Goal: Task Accomplishment & Management: Complete application form

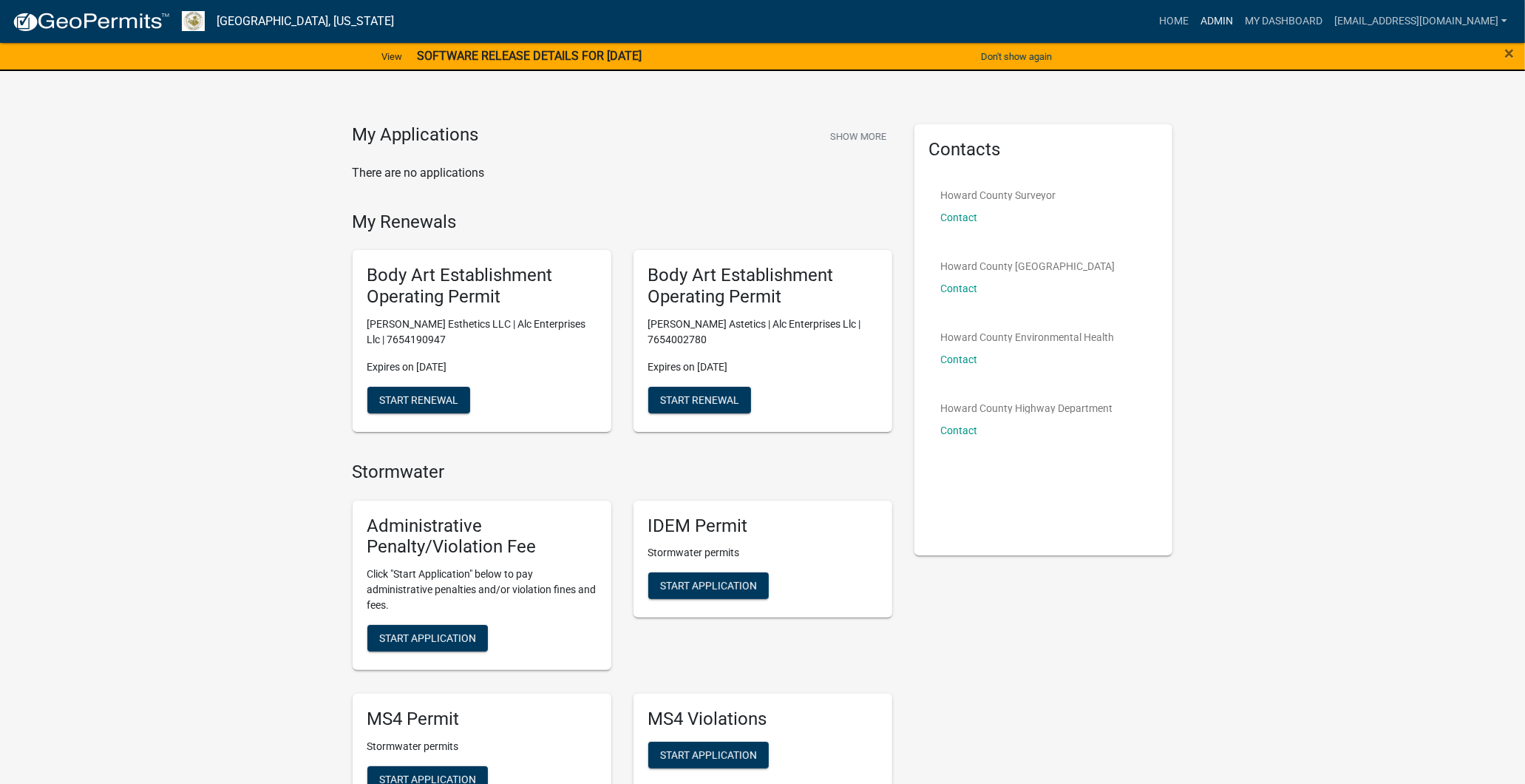
click at [1195, 13] on link "Admin" at bounding box center [1217, 21] width 45 height 28
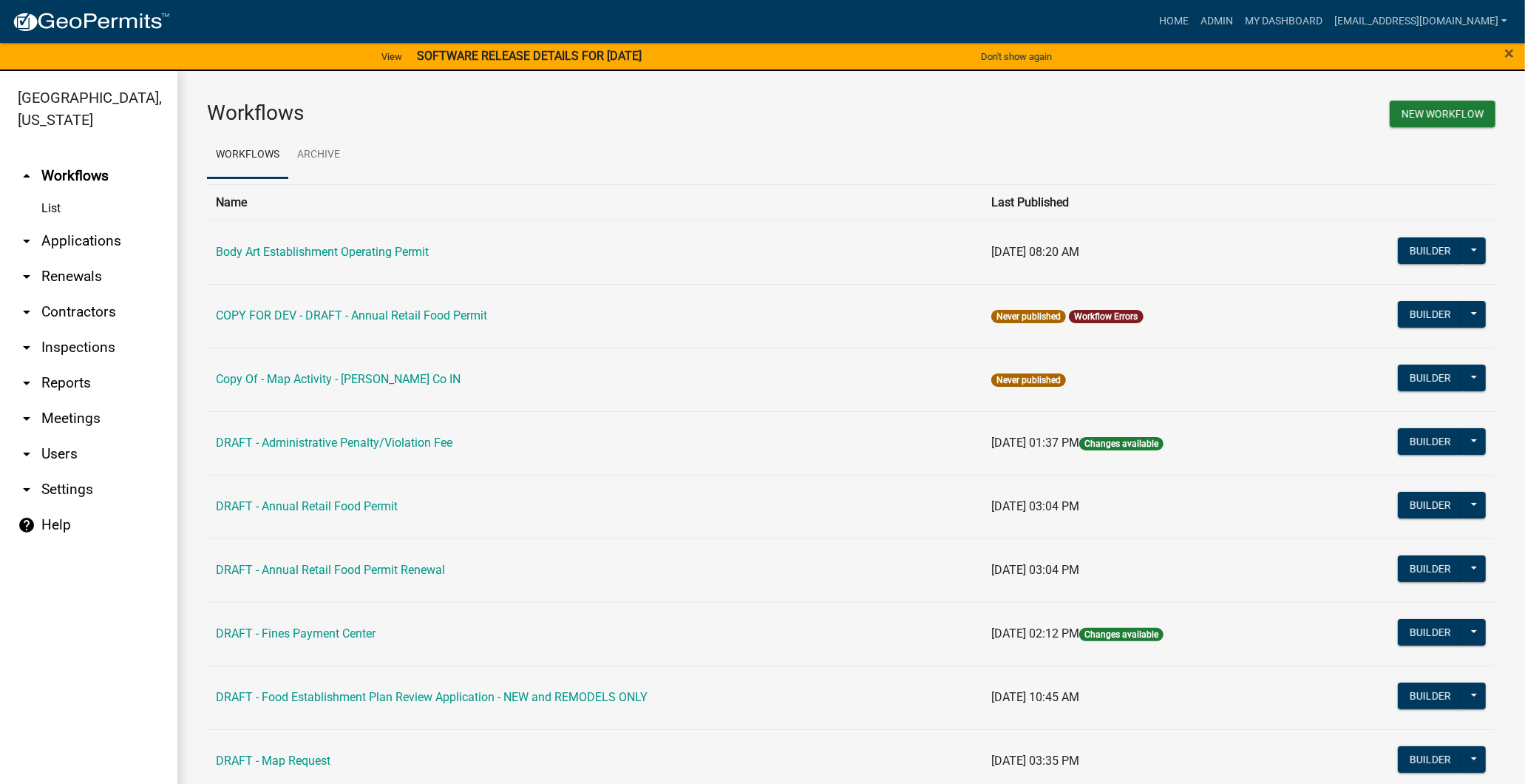
click at [75, 311] on link "arrow_drop_down Contractors" at bounding box center [88, 311] width 178 height 35
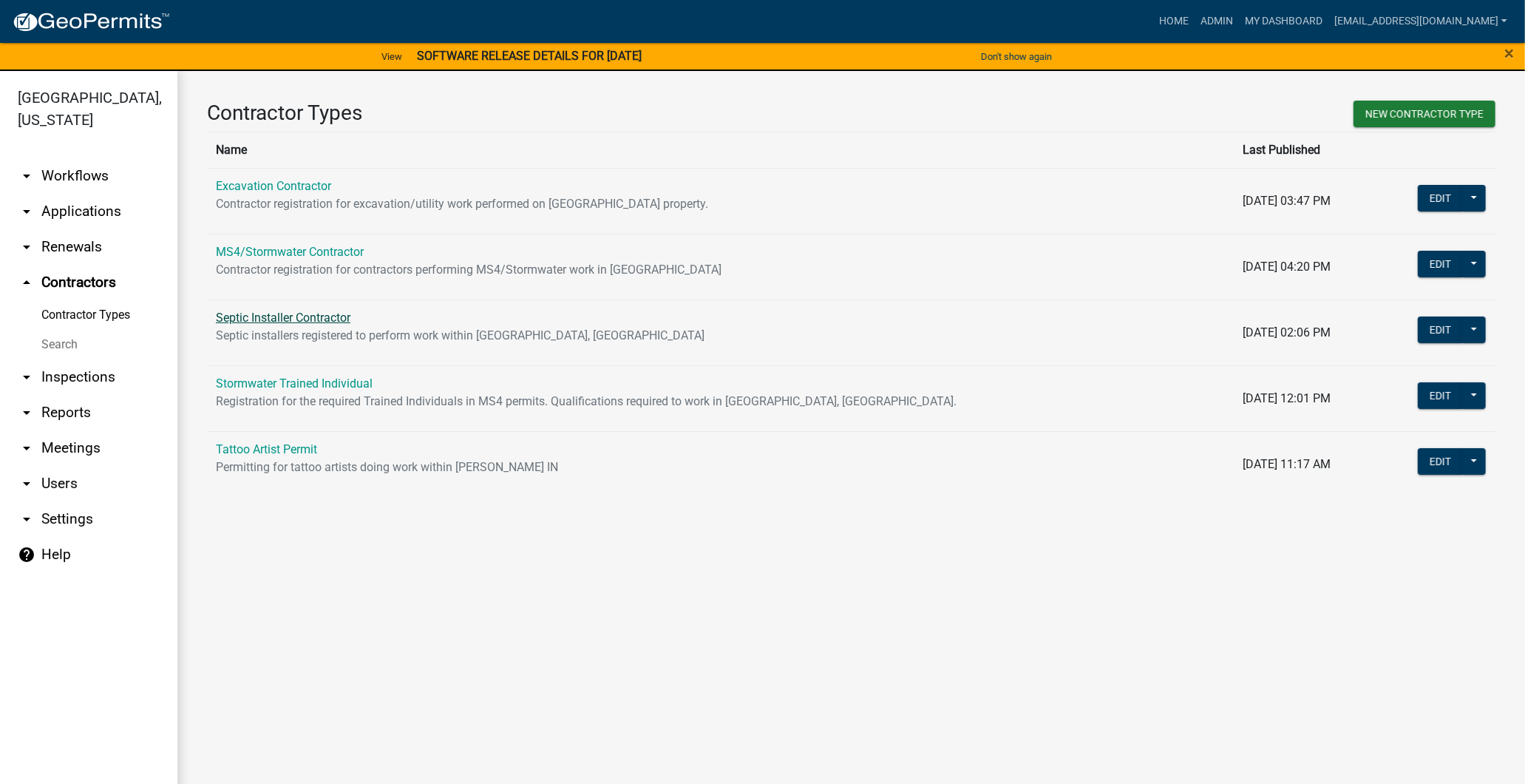
click at [267, 321] on link "Septic Installer Contractor" at bounding box center [283, 318] width 135 height 14
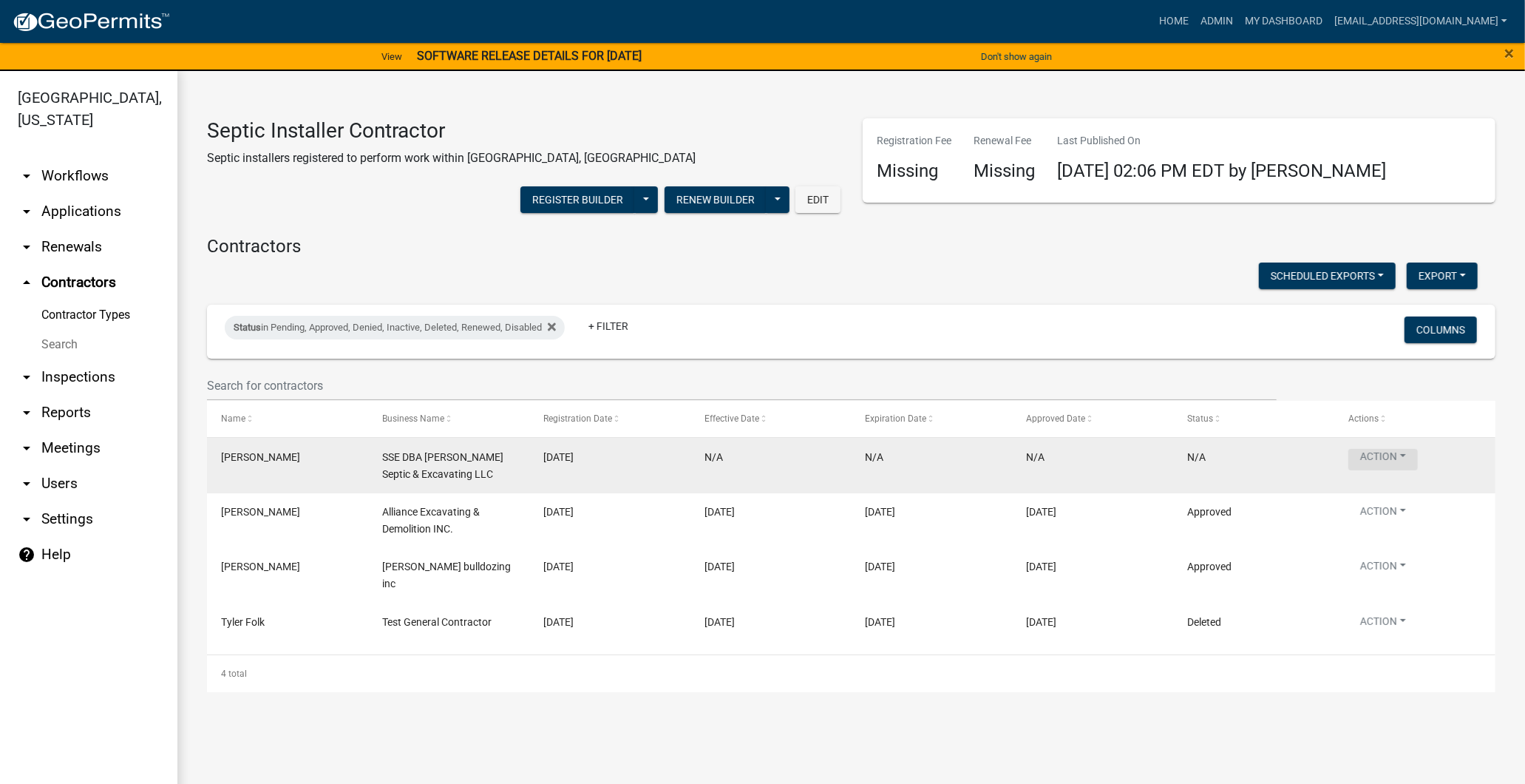
click at [1414, 449] on button "Action" at bounding box center [1383, 459] width 70 height 21
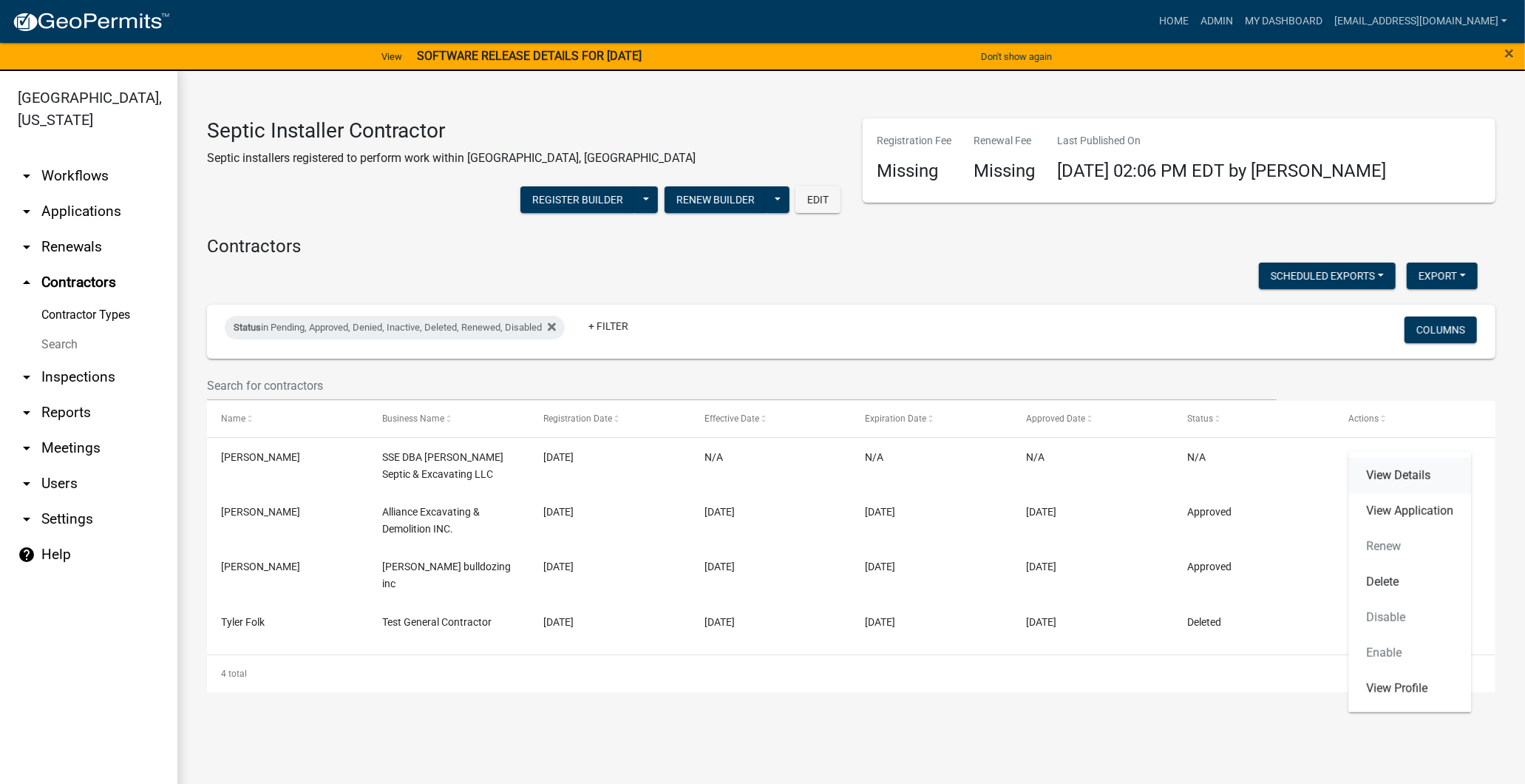
click at [1385, 475] on link "View Details" at bounding box center [1410, 475] width 123 height 35
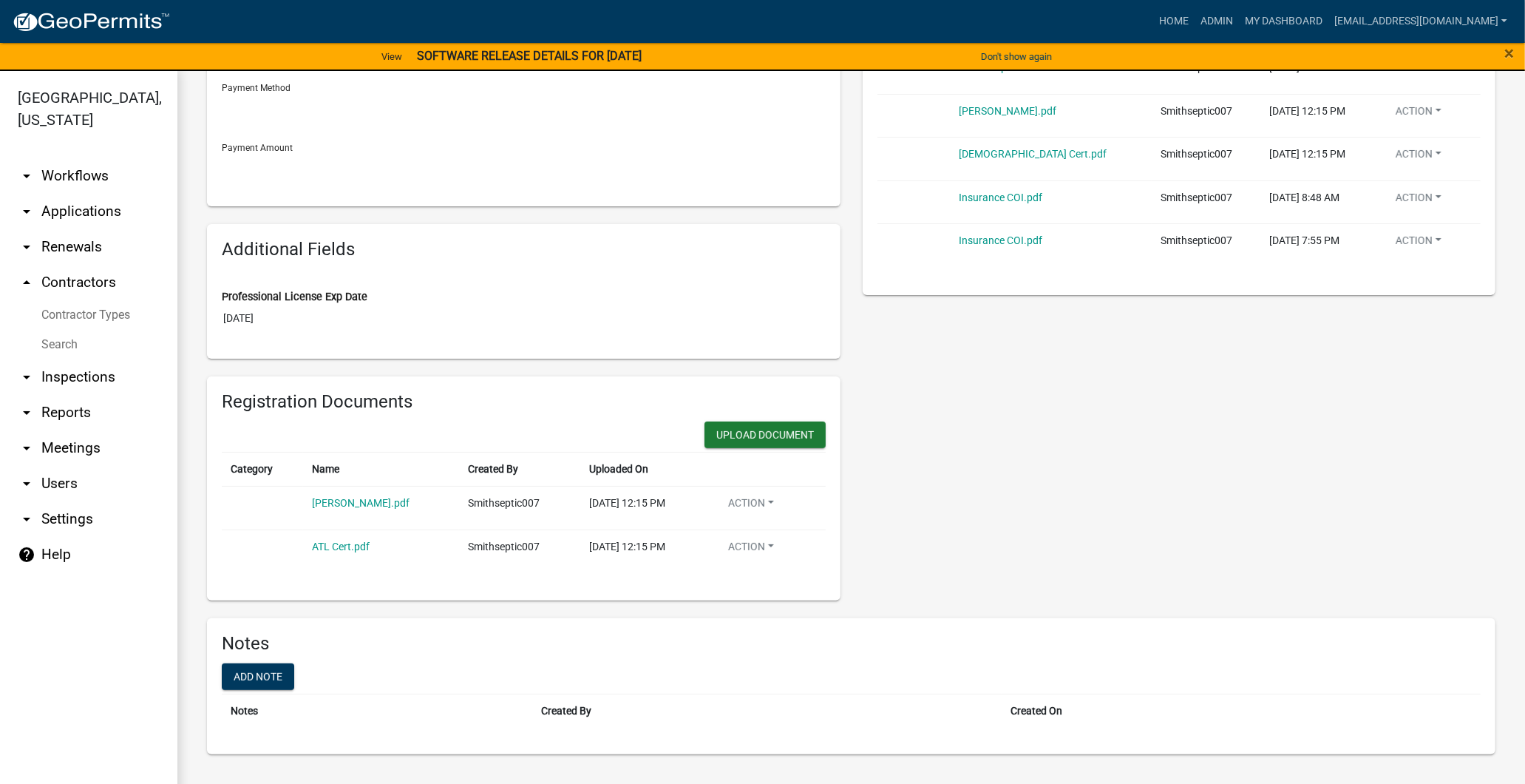
scroll to position [333, 0]
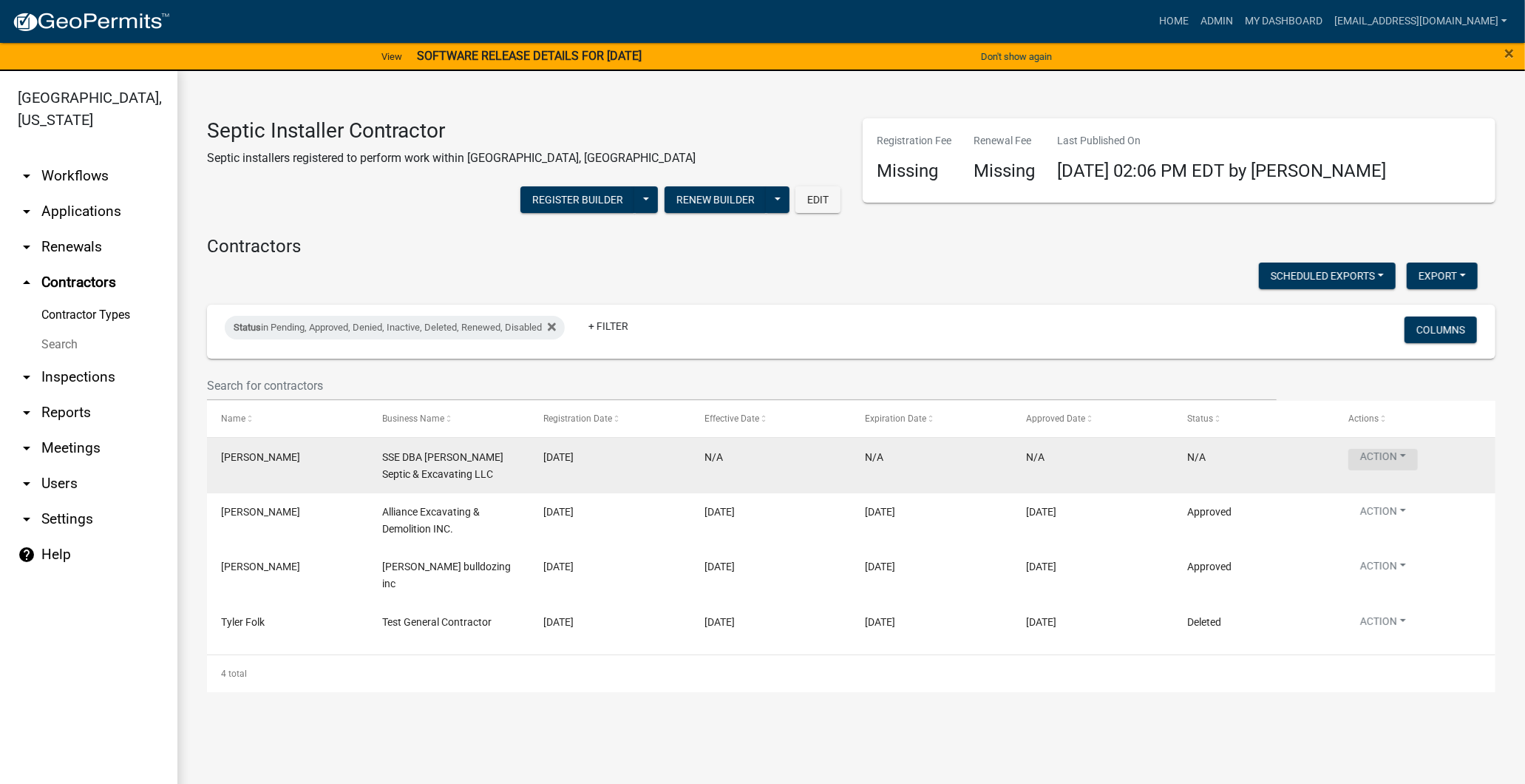
click at [1395, 449] on button "Action" at bounding box center [1383, 459] width 70 height 21
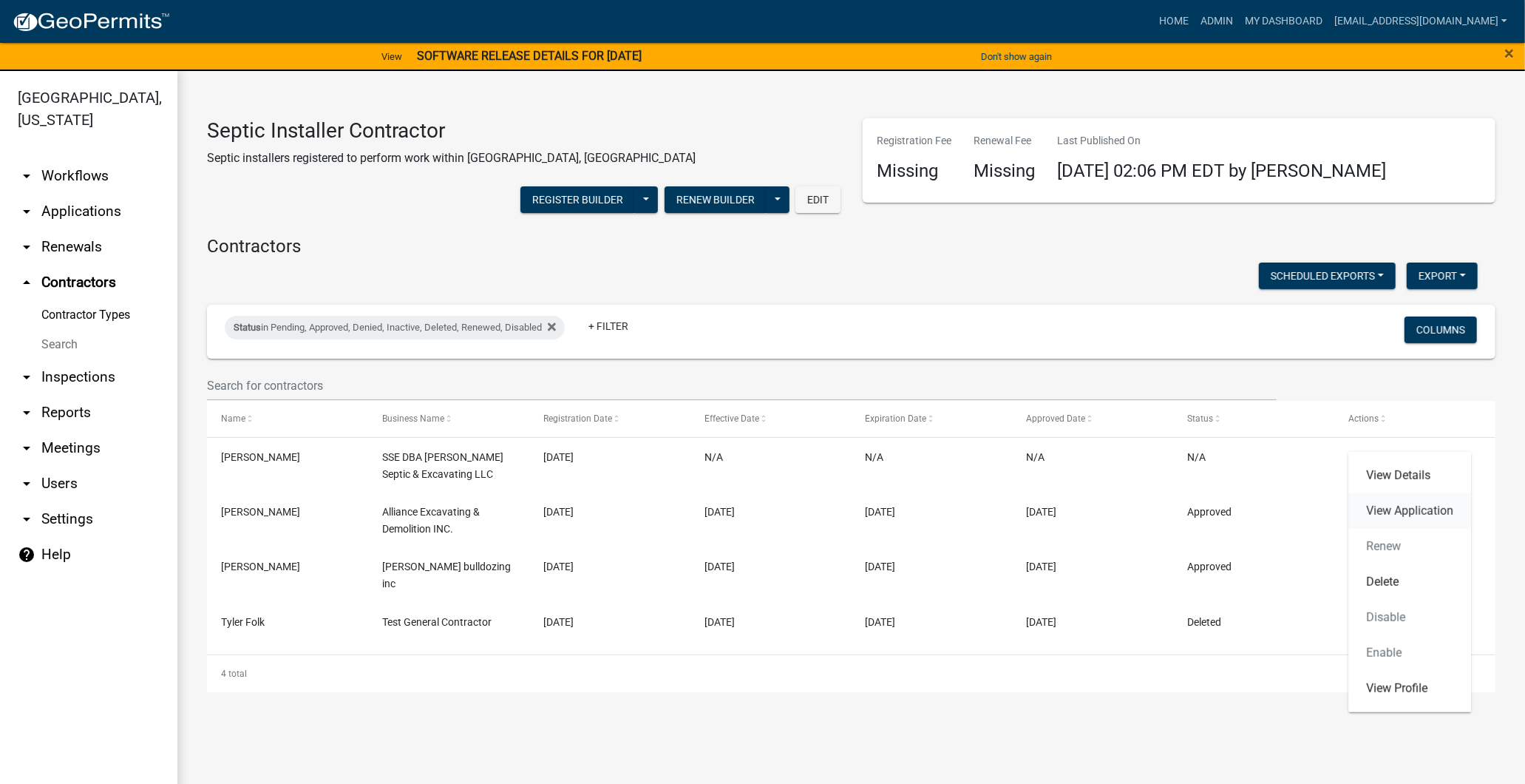
click at [1410, 510] on link "View Application" at bounding box center [1410, 510] width 123 height 35
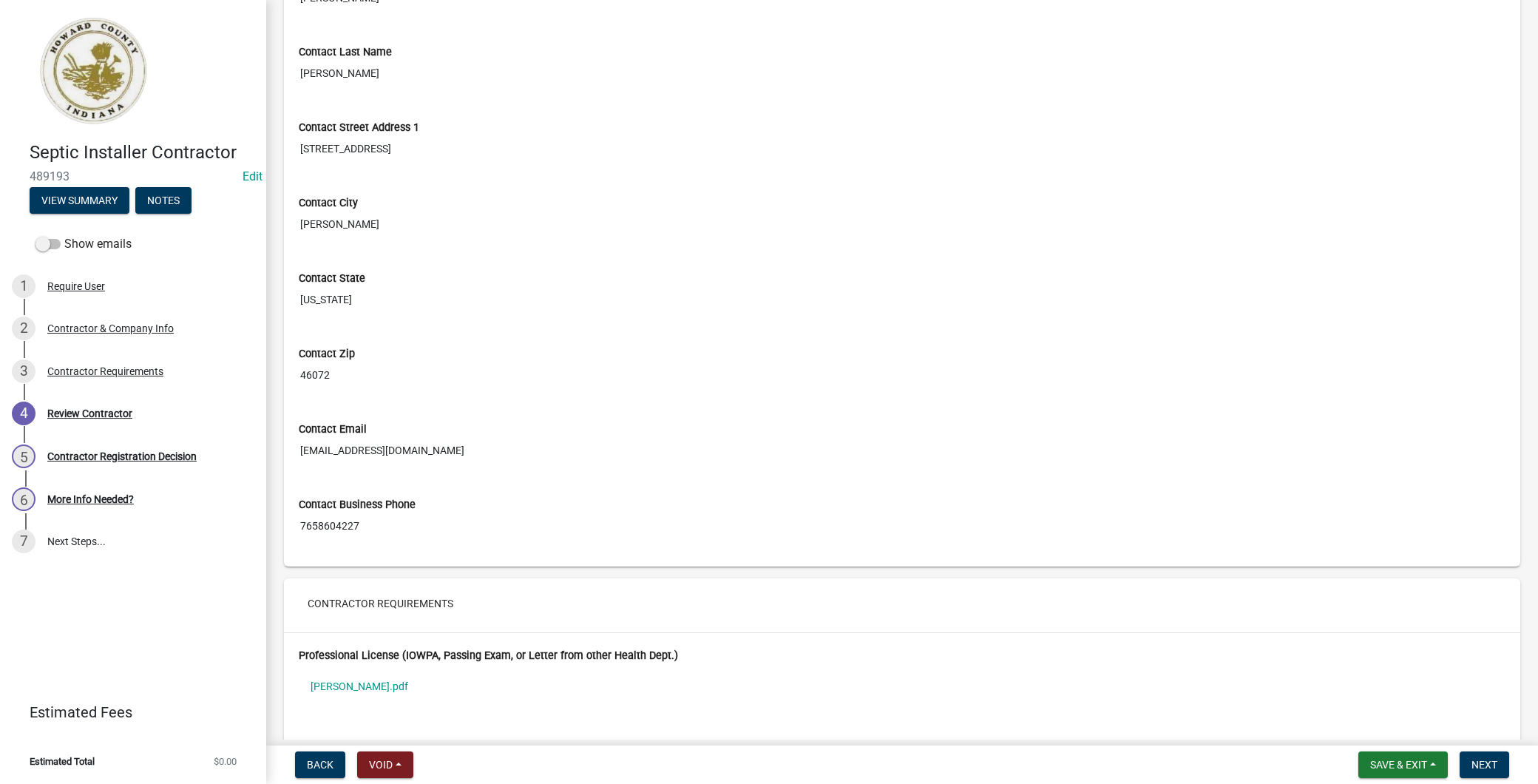
scroll to position [571, 0]
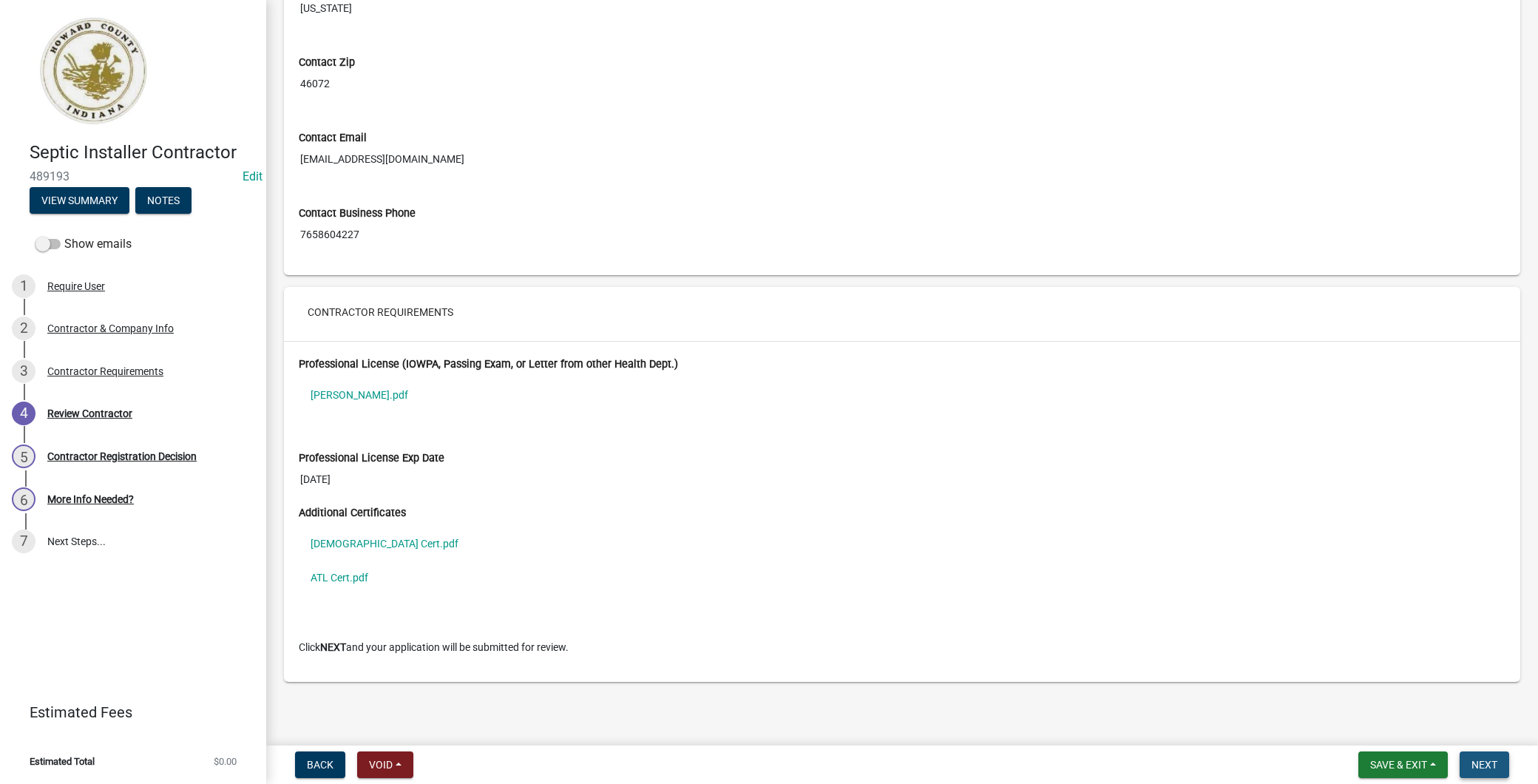
click at [1496, 760] on span "Next" at bounding box center [1484, 764] width 26 height 12
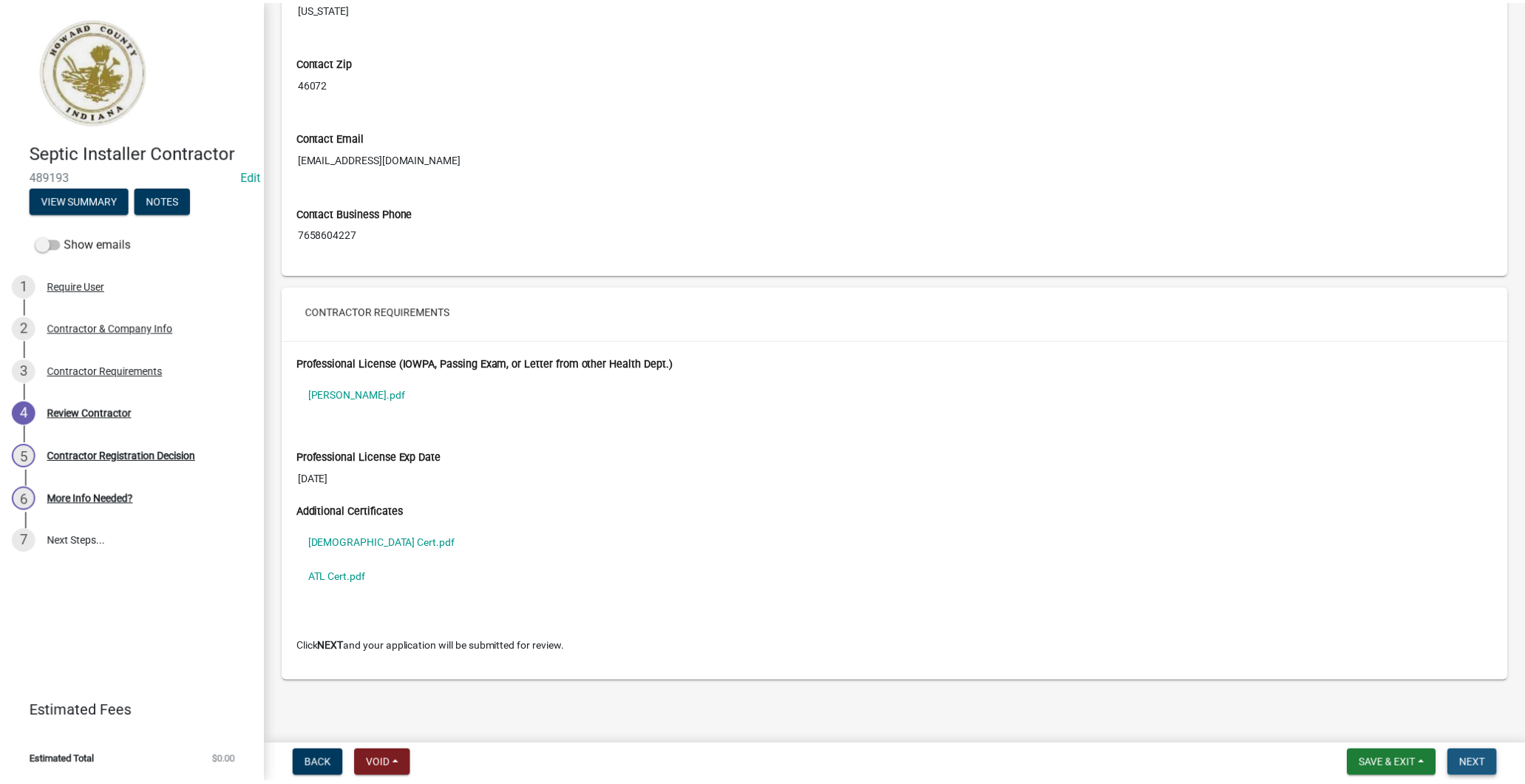
scroll to position [0, 0]
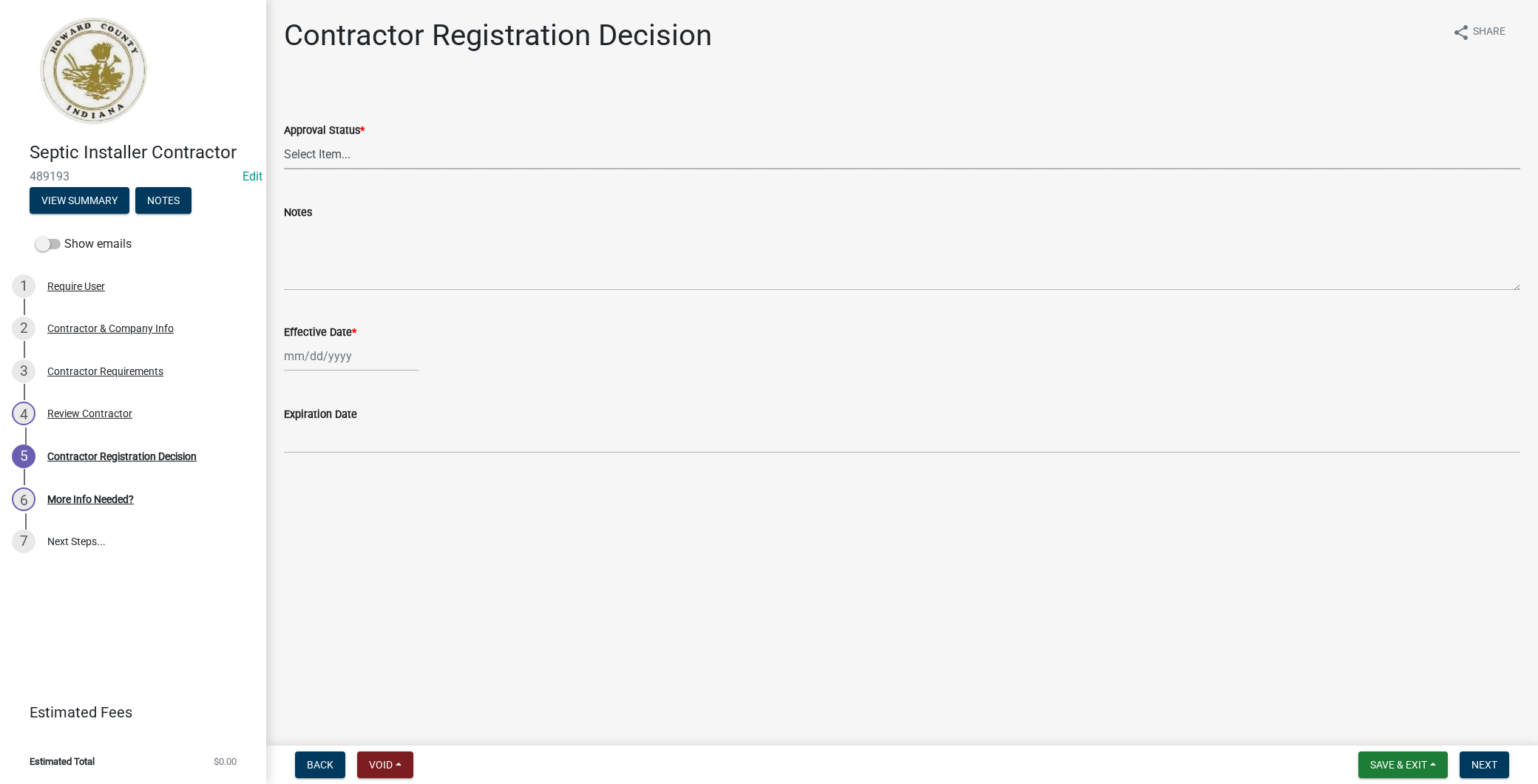
click at [367, 150] on select "Select Item... Approved Denied" at bounding box center [902, 154] width 1237 height 31
click at [284, 139] on select "Select Item... Approved Denied" at bounding box center [902, 154] width 1237 height 31
select select "4b86b809-39dd-4c68-9f3d-fdb3e7050482"
click at [343, 351] on div at bounding box center [351, 356] width 135 height 31
select select "10"
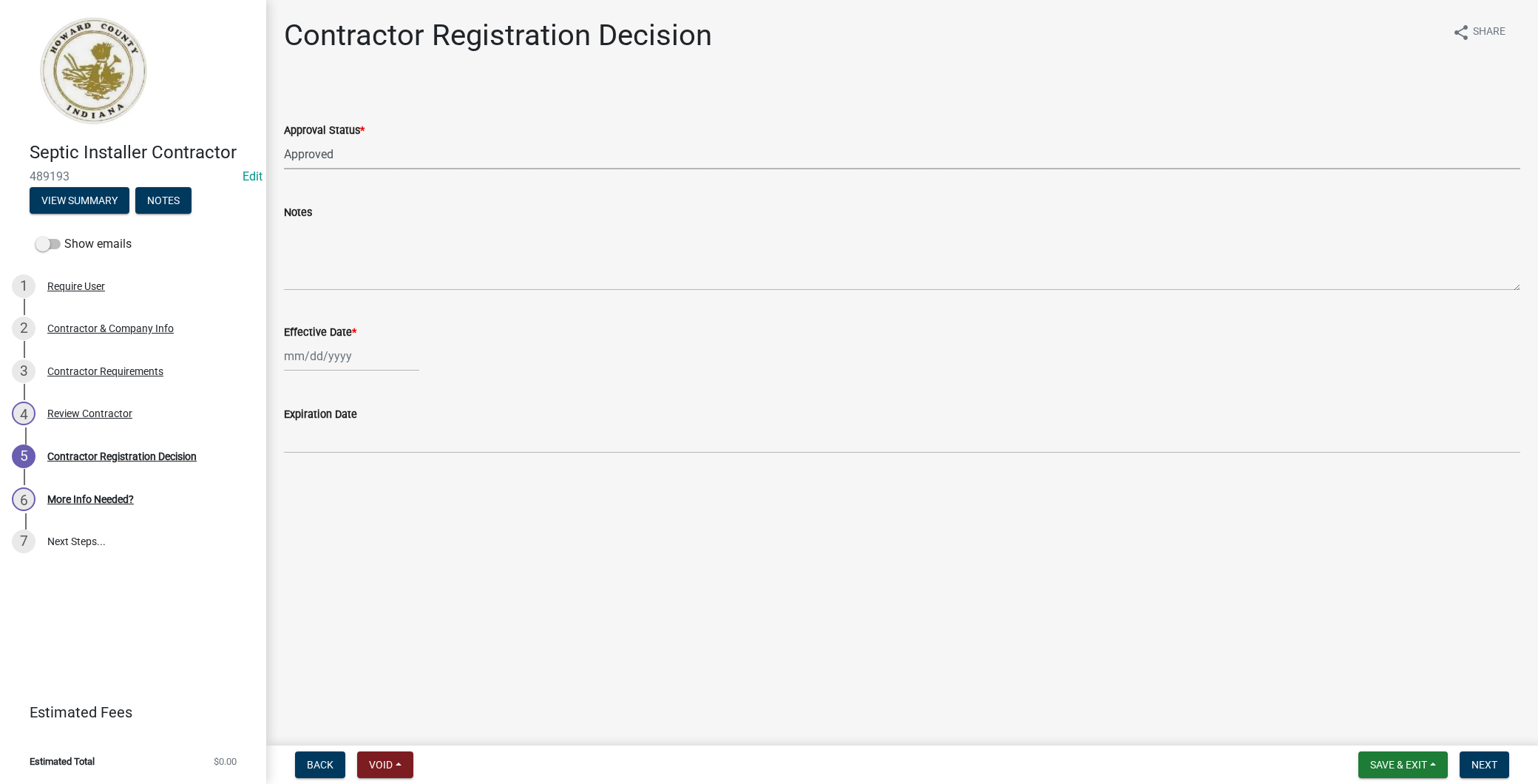
select select "2025"
click at [319, 456] on div "7" at bounding box center [322, 458] width 23 height 23
type input "[DATE]"
click at [1502, 769] on button "Next" at bounding box center [1484, 764] width 49 height 27
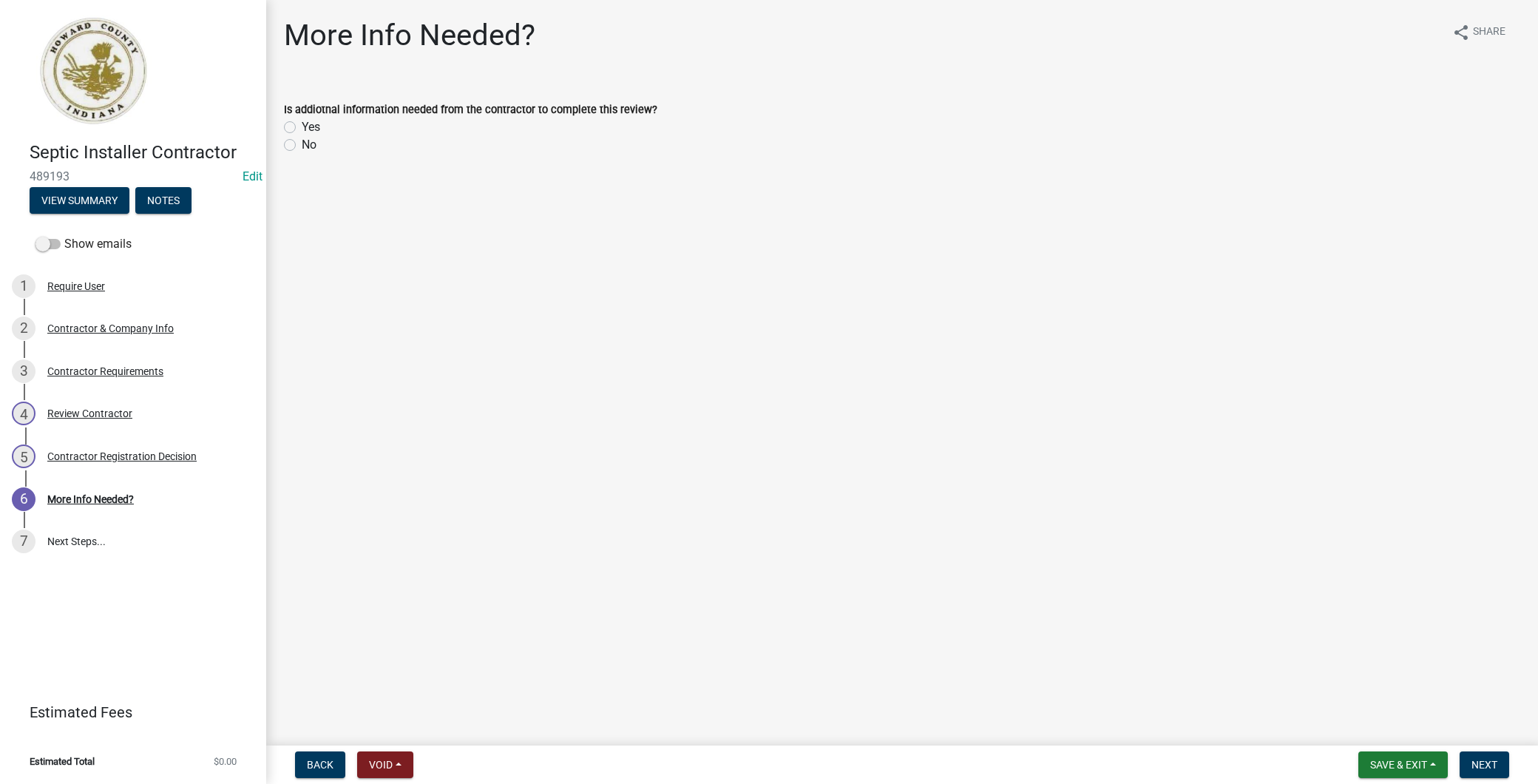
click at [302, 144] on label "No" at bounding box center [309, 145] width 15 height 18
click at [302, 144] on input "No" at bounding box center [307, 141] width 9 height 9
radio input "true"
click at [1500, 765] on button "Next" at bounding box center [1484, 764] width 49 height 27
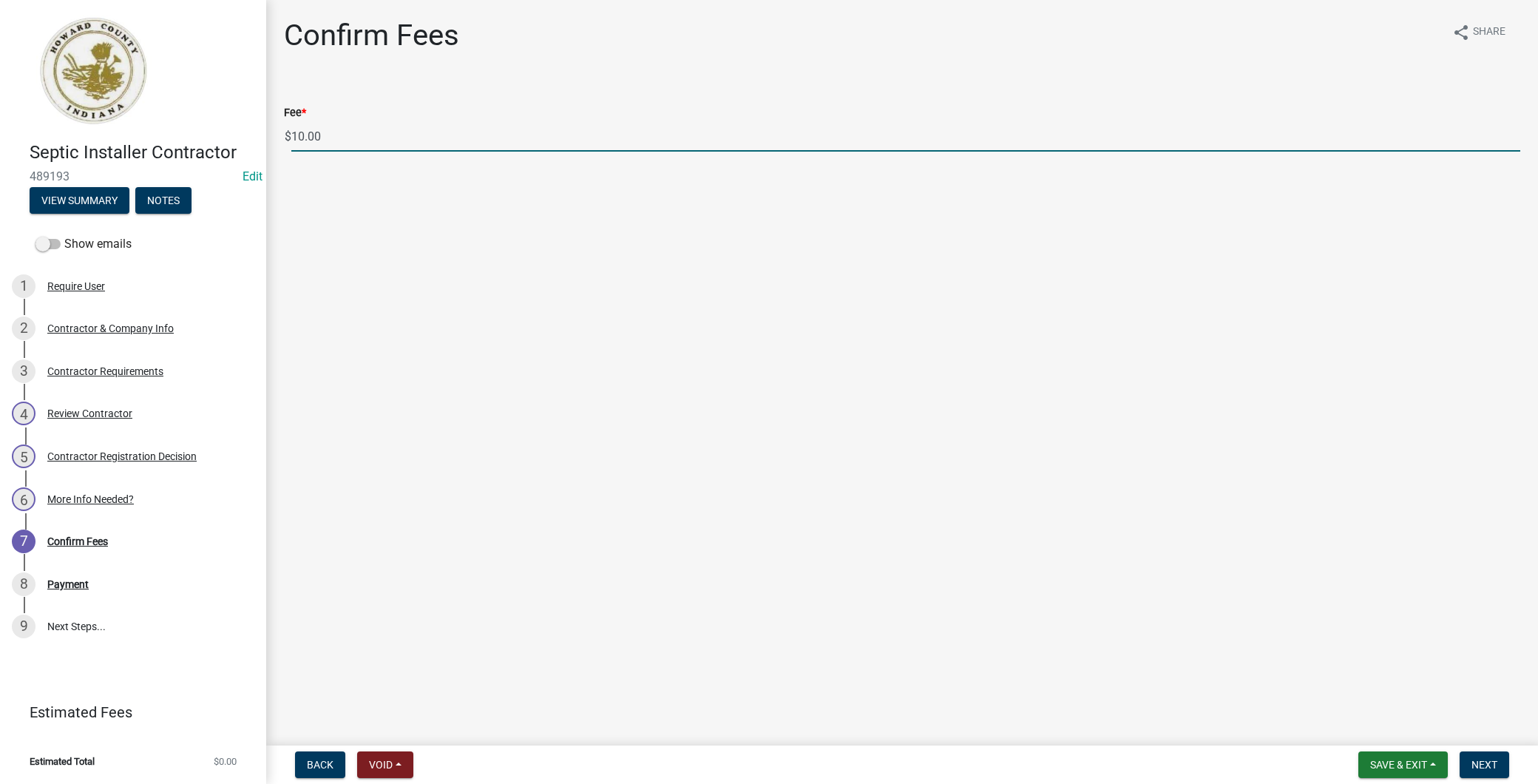
drag, startPoint x: 470, startPoint y: 146, endPoint x: -4, endPoint y: 142, distance: 474.0
click at [0, 142] on html "Internet Explorer does NOT work with GeoPermits. Get a new browser for more sec…" at bounding box center [769, 392] width 1538 height 784
type input "0"
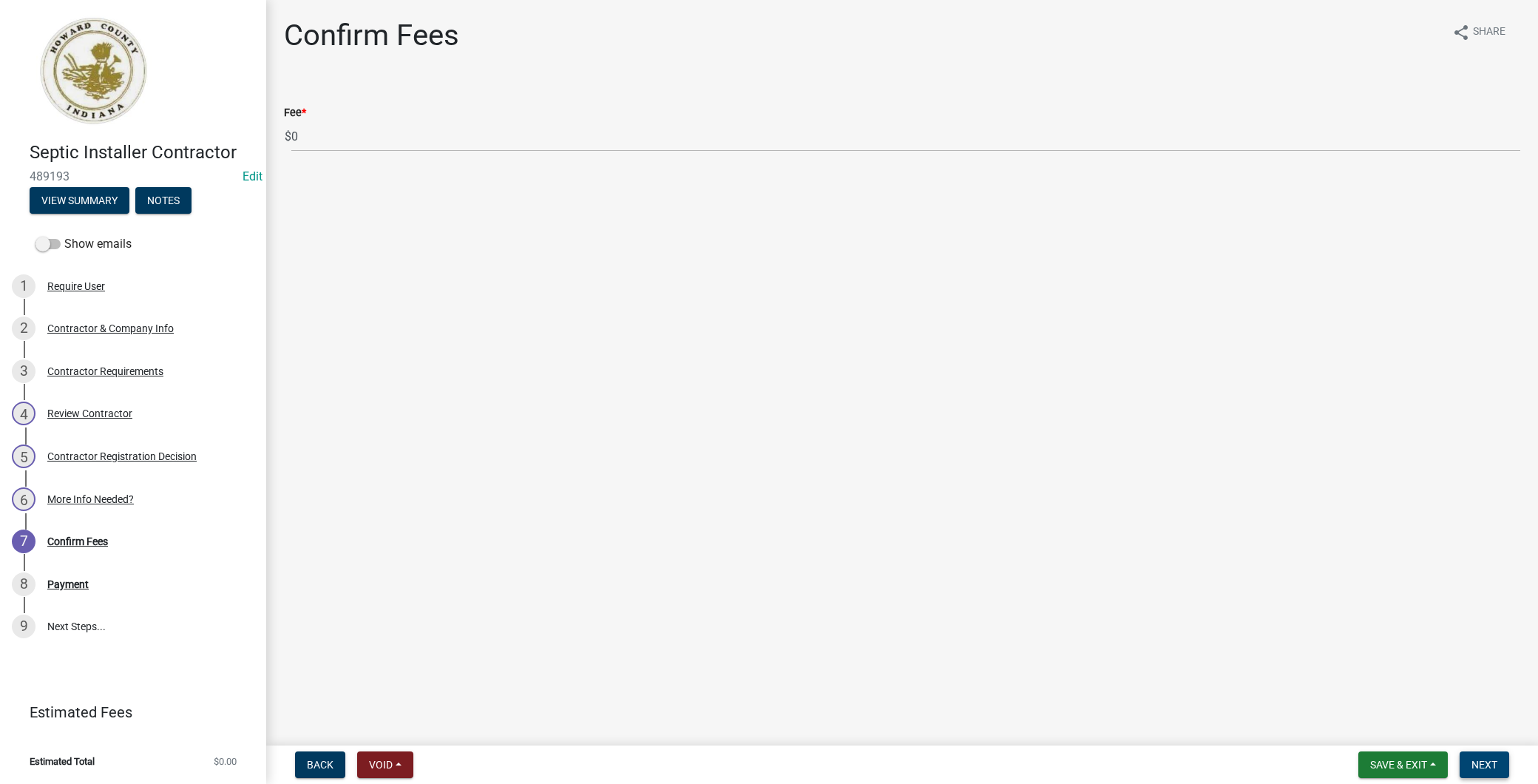
click at [1497, 761] on span "Next" at bounding box center [1484, 764] width 26 height 12
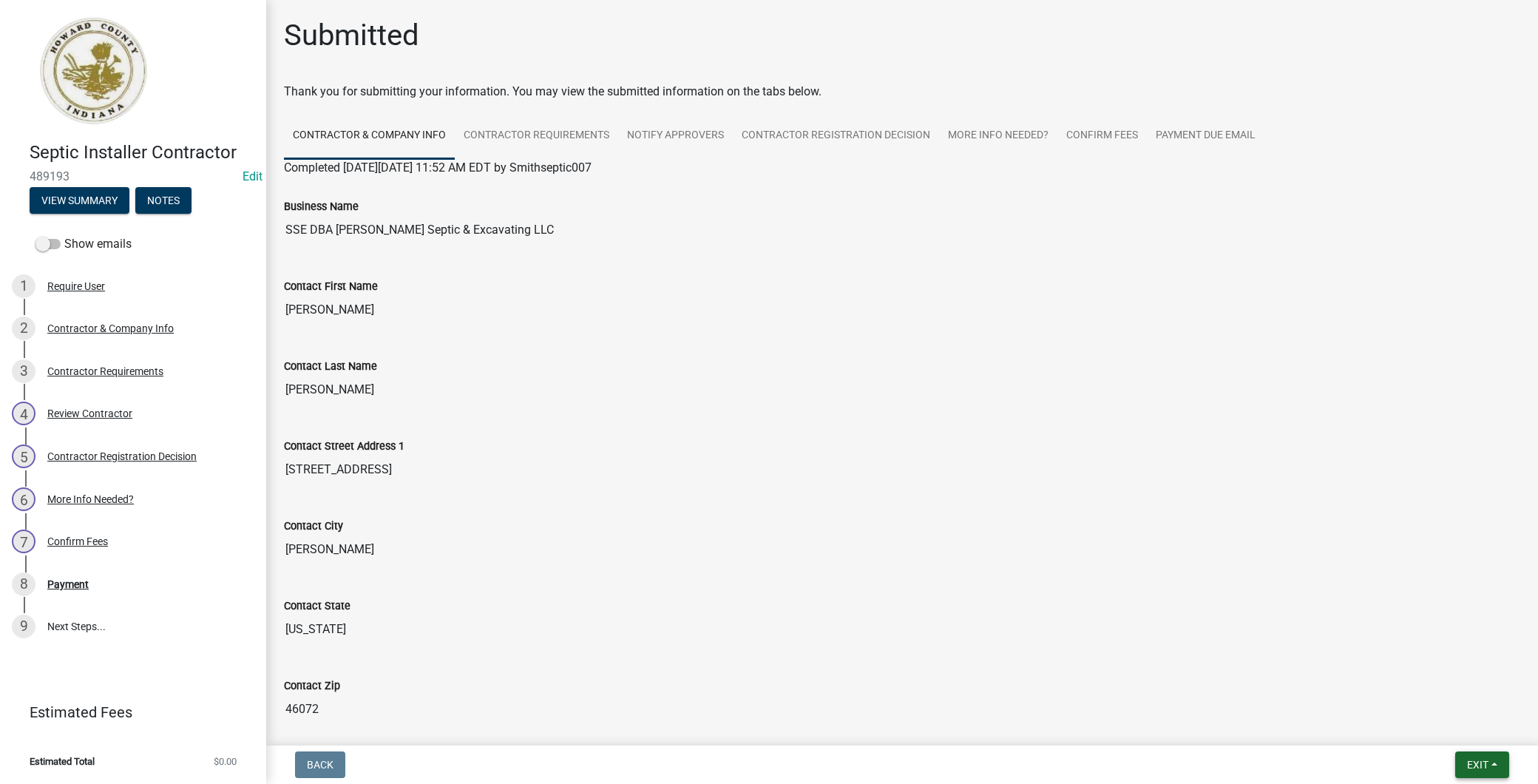
click at [1478, 760] on span "Exit" at bounding box center [1478, 764] width 21 height 12
click at [1454, 725] on button "Save & Exit" at bounding box center [1450, 725] width 118 height 35
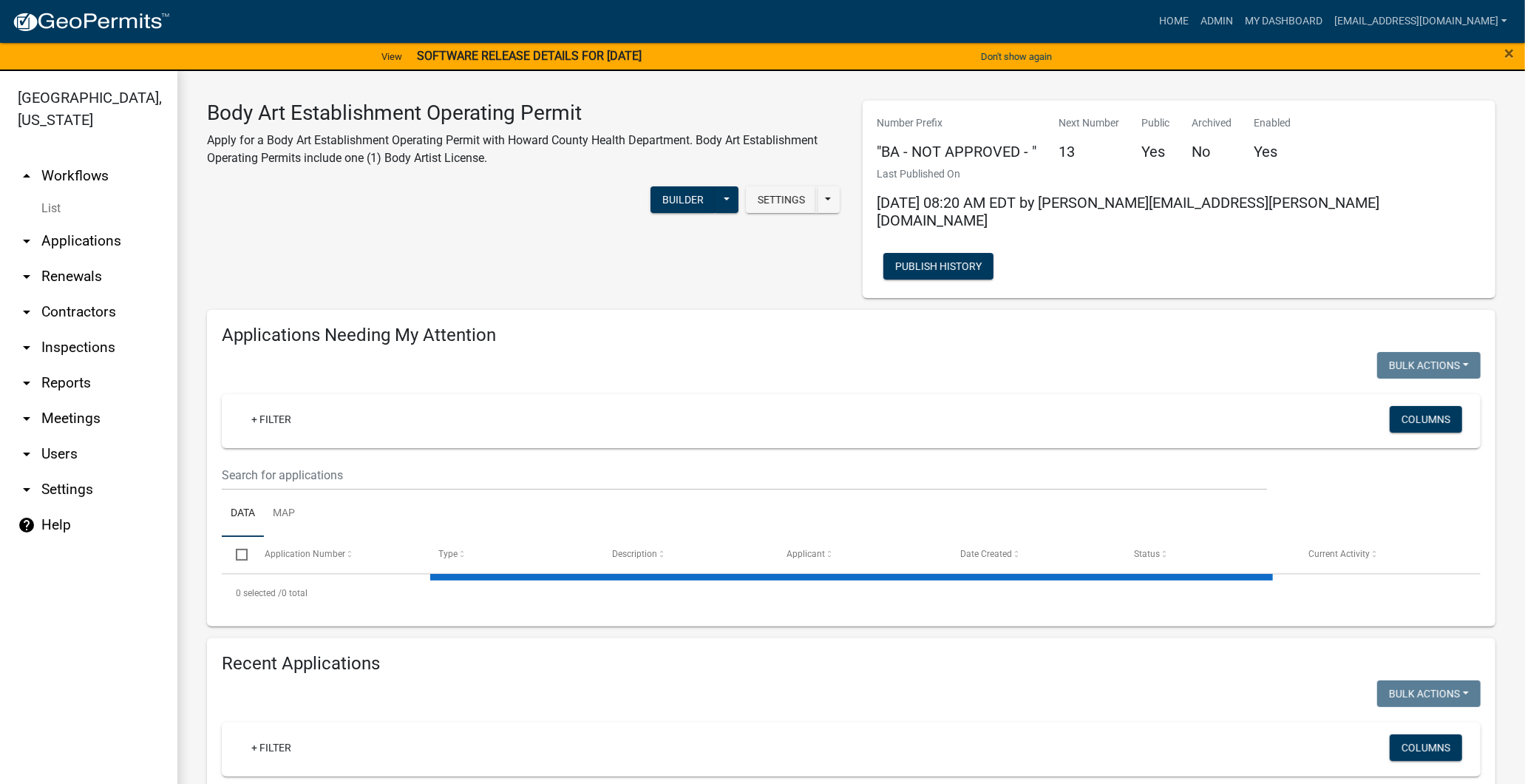
select select "3: 100"
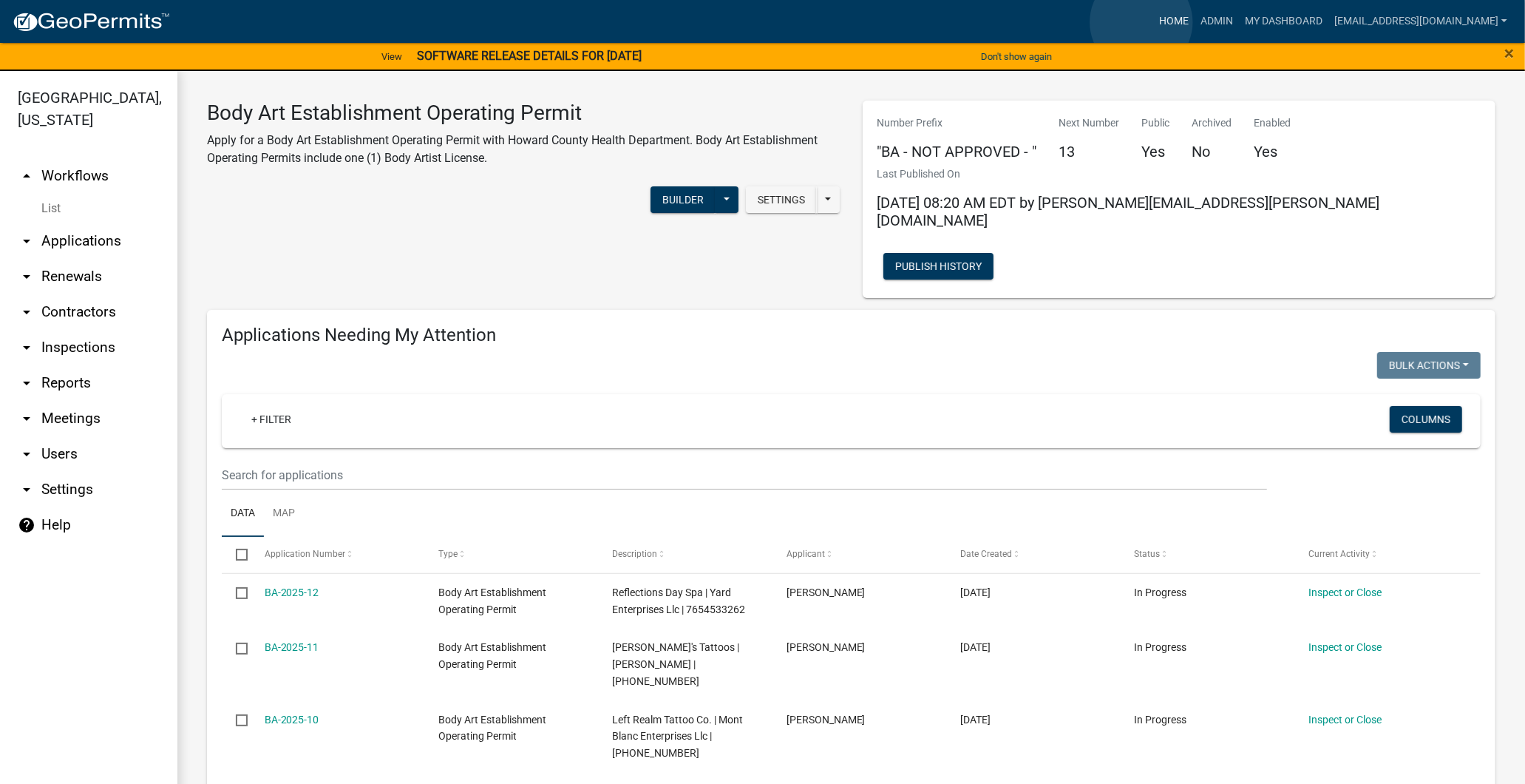
click at [1153, 22] on link "Home" at bounding box center [1174, 21] width 41 height 28
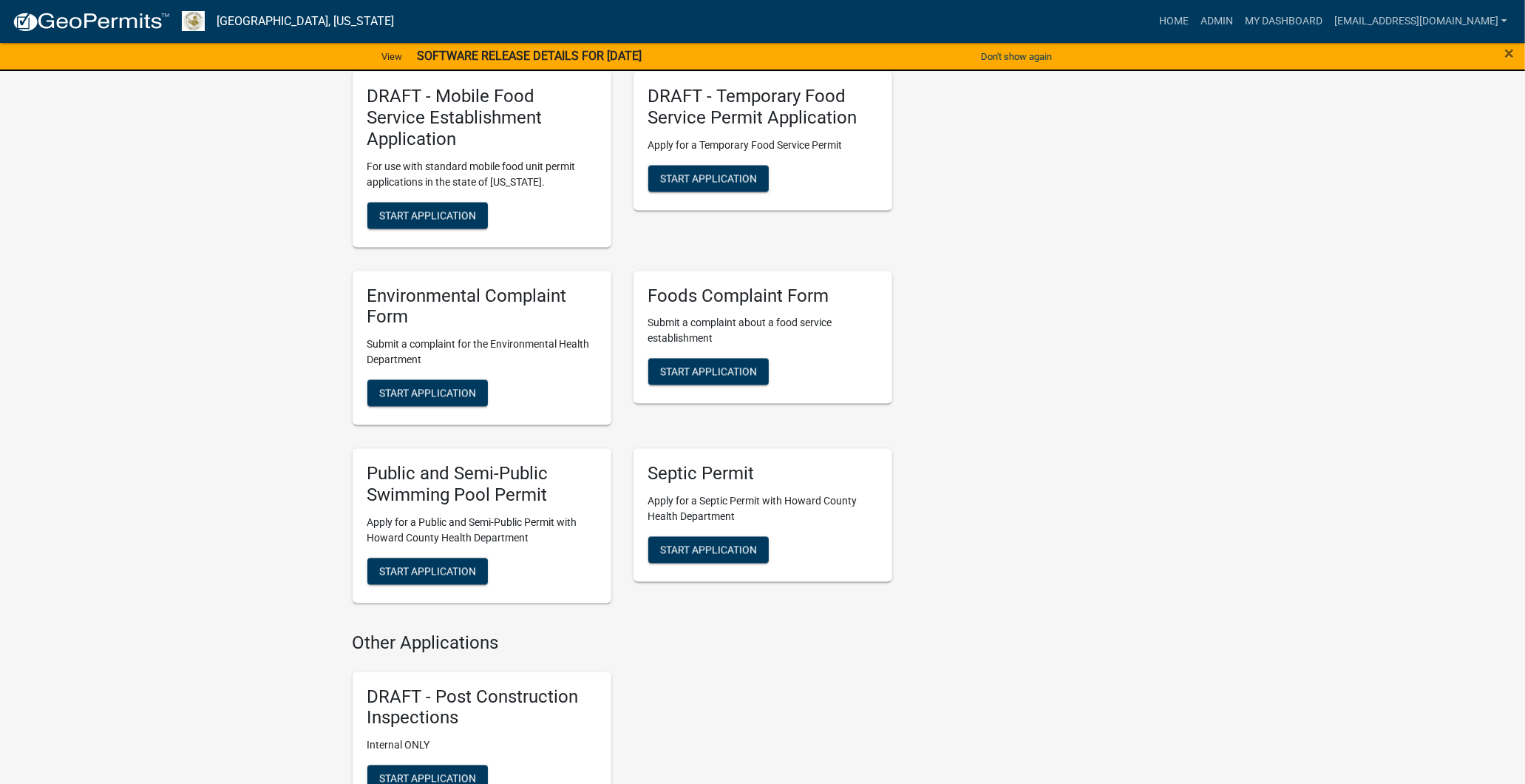
scroll to position [2300, 0]
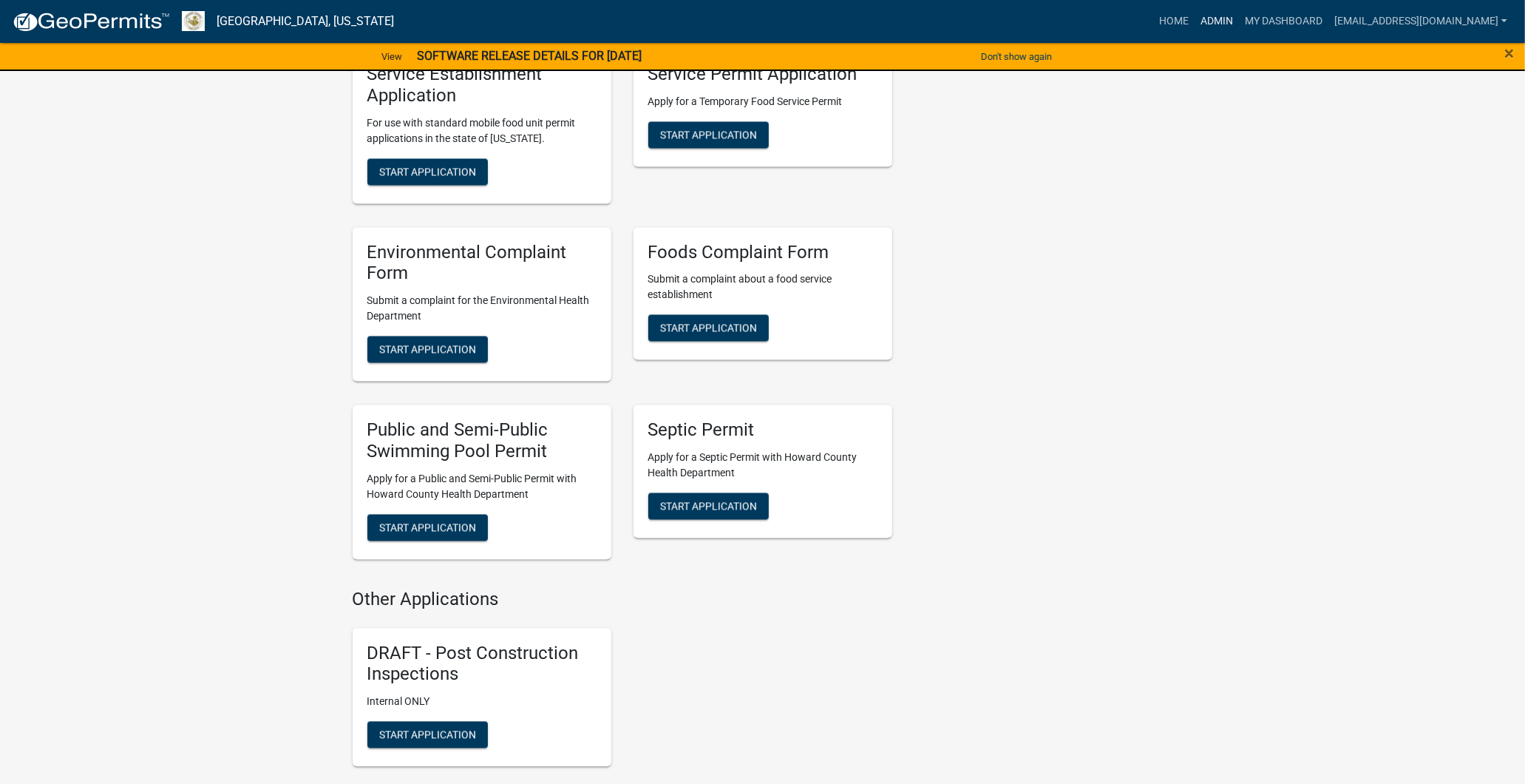
click at [1195, 18] on link "Admin" at bounding box center [1217, 21] width 45 height 28
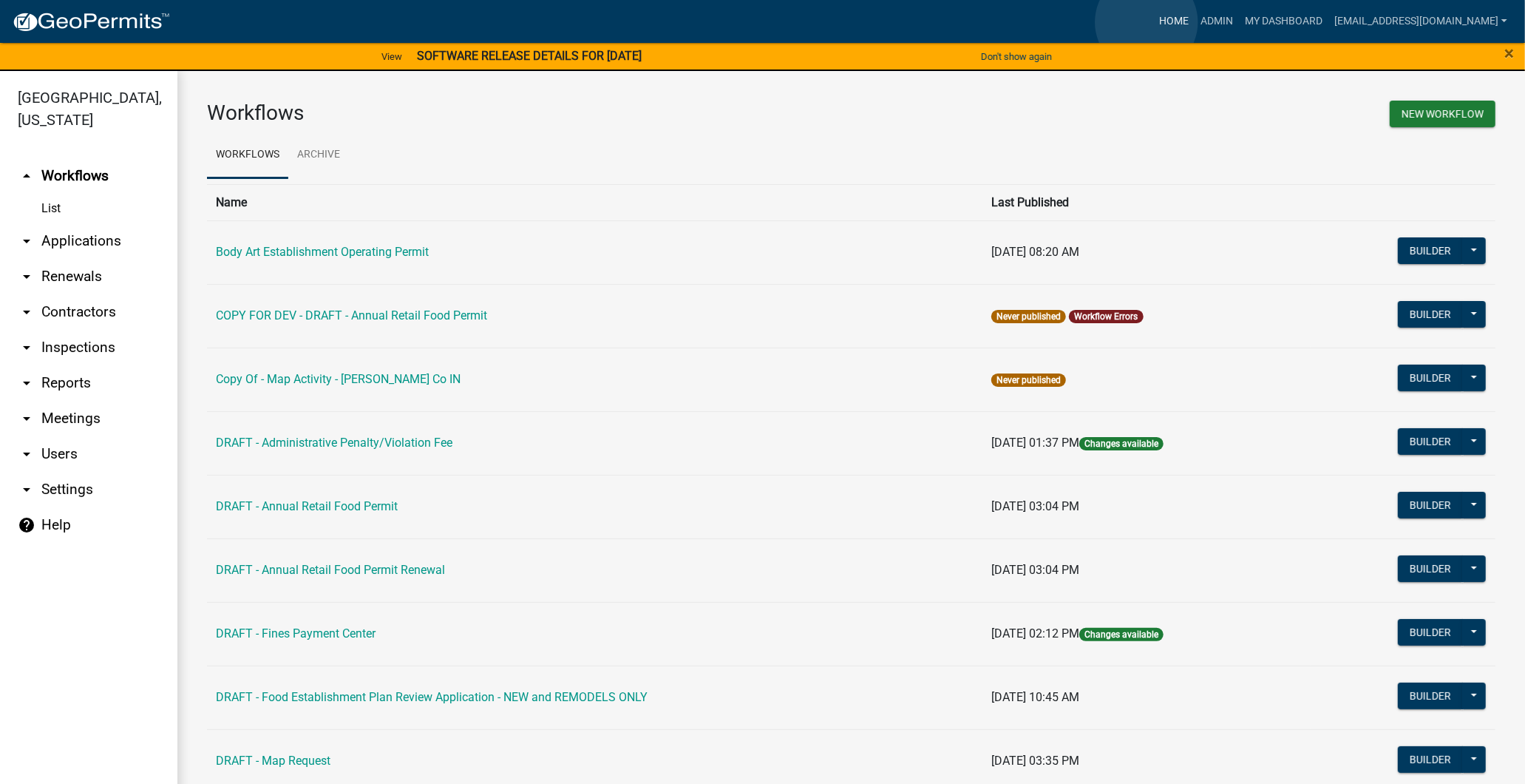
click at [1153, 22] on link "Home" at bounding box center [1174, 21] width 41 height 28
